Goal: Transaction & Acquisition: Download file/media

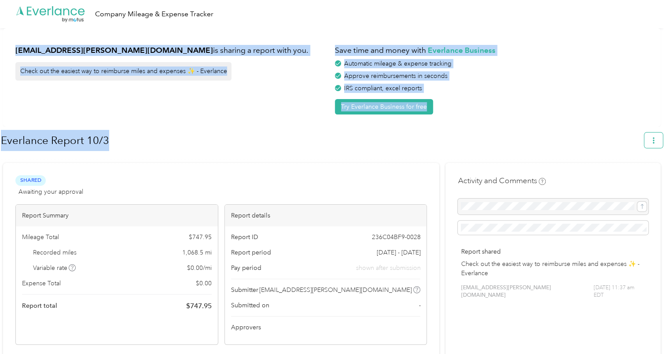
drag, startPoint x: 657, startPoint y: 18, endPoint x: 661, endPoint y: 141, distance: 123.3
drag, startPoint x: 661, startPoint y: 141, endPoint x: 650, endPoint y: 142, distance: 12.0
click at [650, 142] on button "button" at bounding box center [653, 139] width 18 height 15
click at [565, 152] on div "Everlance Report 10/3" at bounding box center [332, 142] width 662 height 26
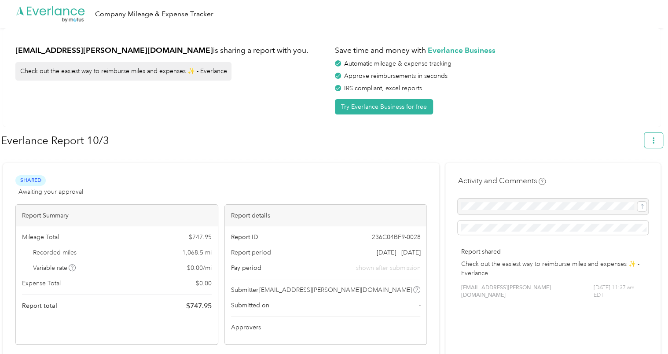
click at [649, 141] on button "button" at bounding box center [653, 139] width 18 height 15
click at [627, 177] on span "Download" at bounding box center [632, 181] width 29 height 9
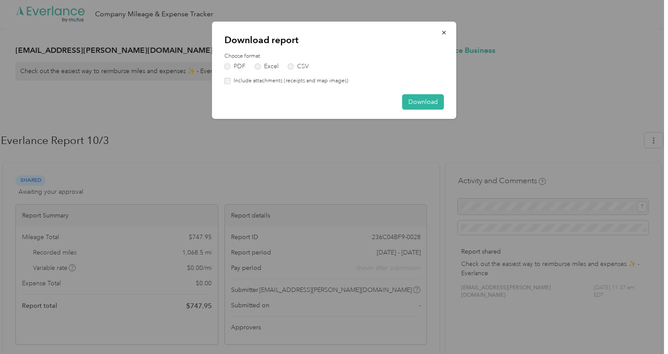
click at [232, 77] on label "Include attachments (receipts and map images)" at bounding box center [290, 81] width 118 height 8
click at [435, 100] on button "Download" at bounding box center [423, 101] width 42 height 15
